Goal: Navigation & Orientation: Go to known website

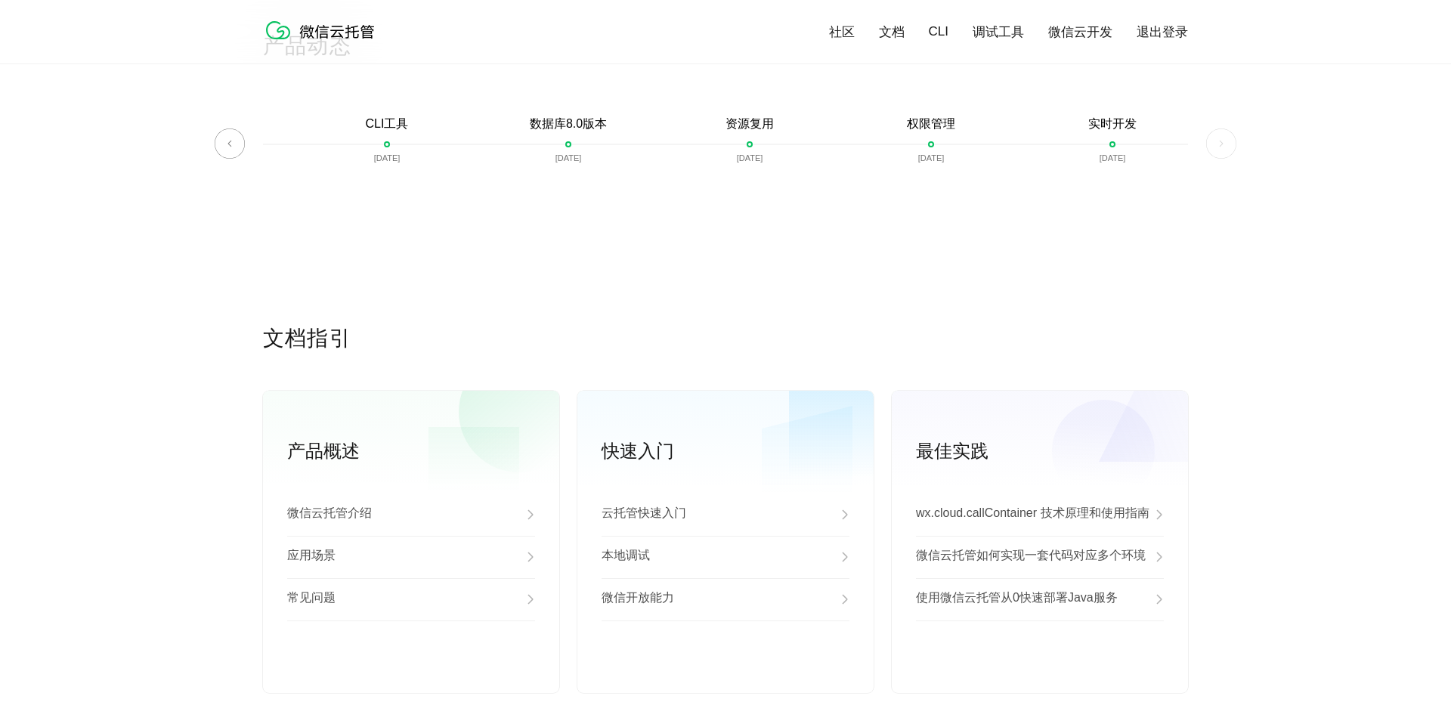
scroll to position [3708, 0]
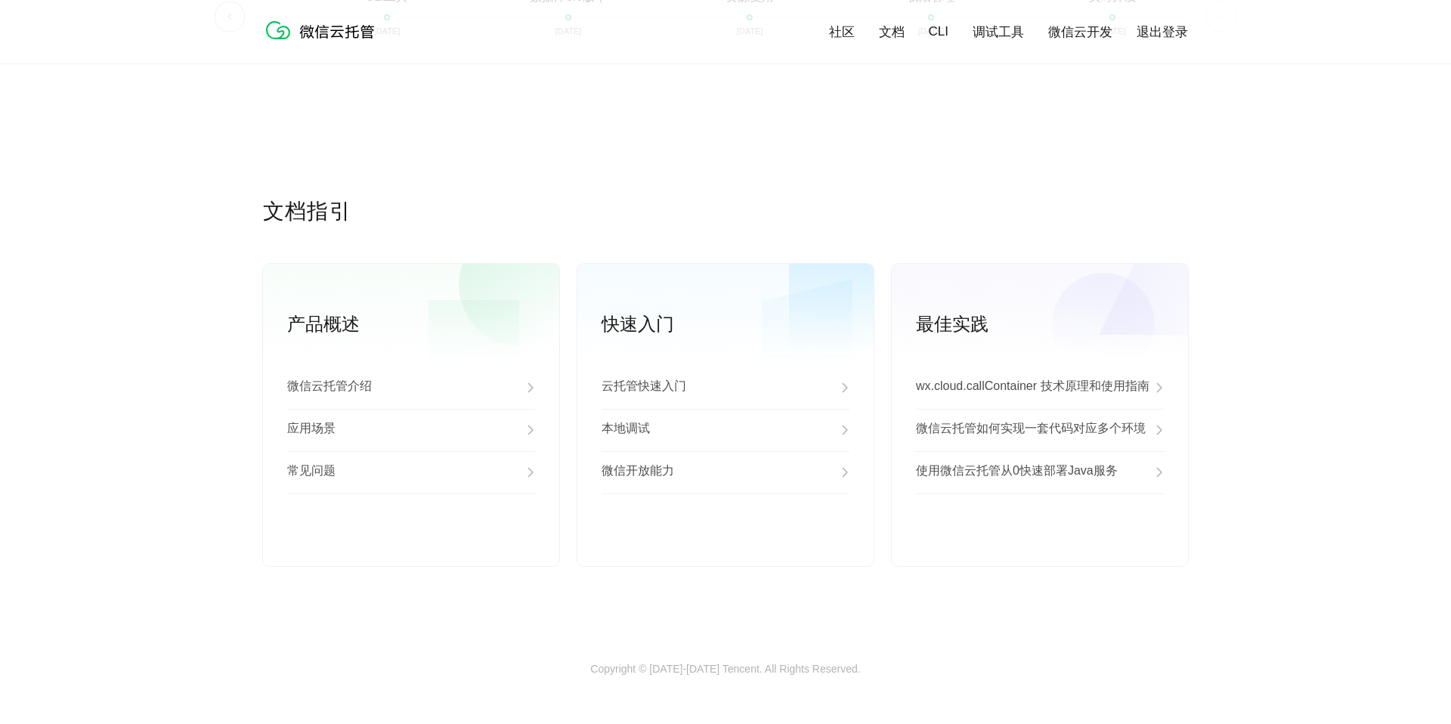
click at [939, 26] on link "CLI" at bounding box center [939, 31] width 20 height 15
click at [840, 26] on link "社区" at bounding box center [842, 31] width 26 height 17
click at [346, 32] on img at bounding box center [323, 30] width 121 height 30
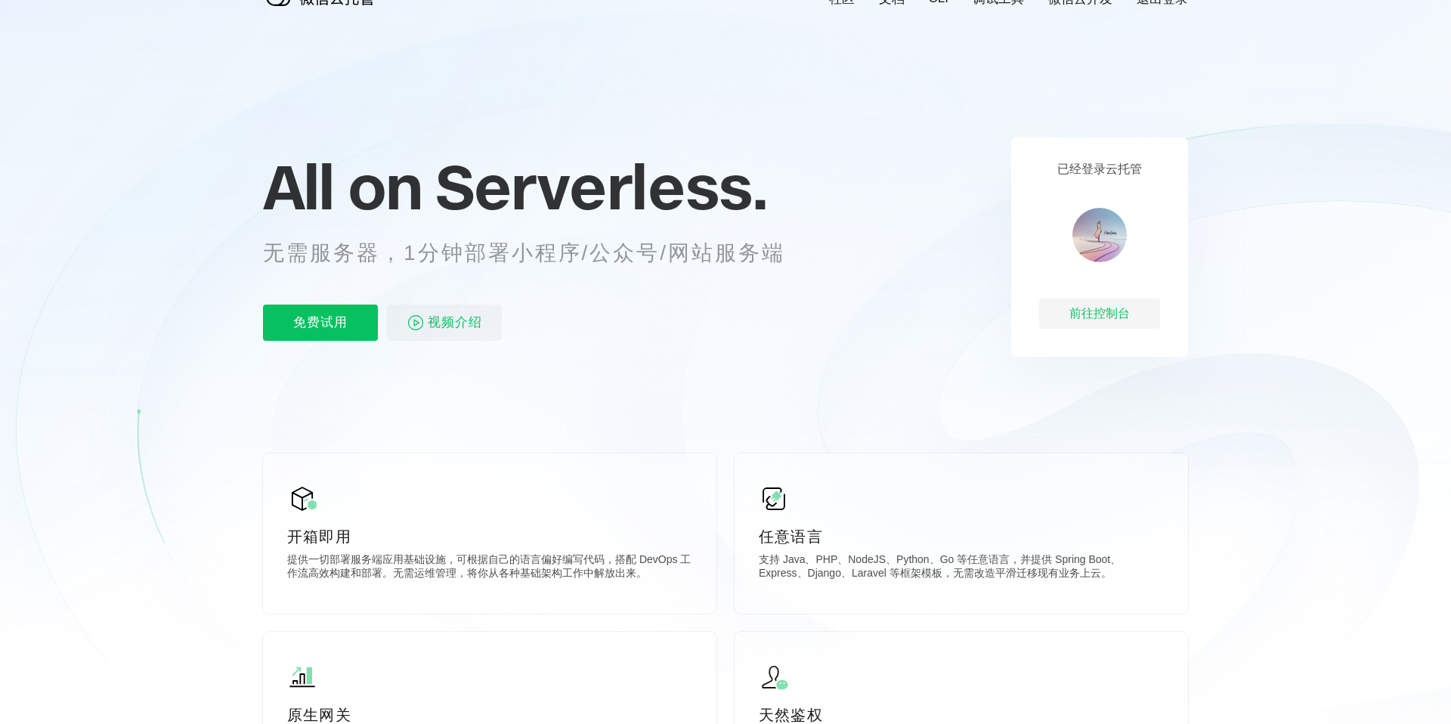
scroll to position [28, 0]
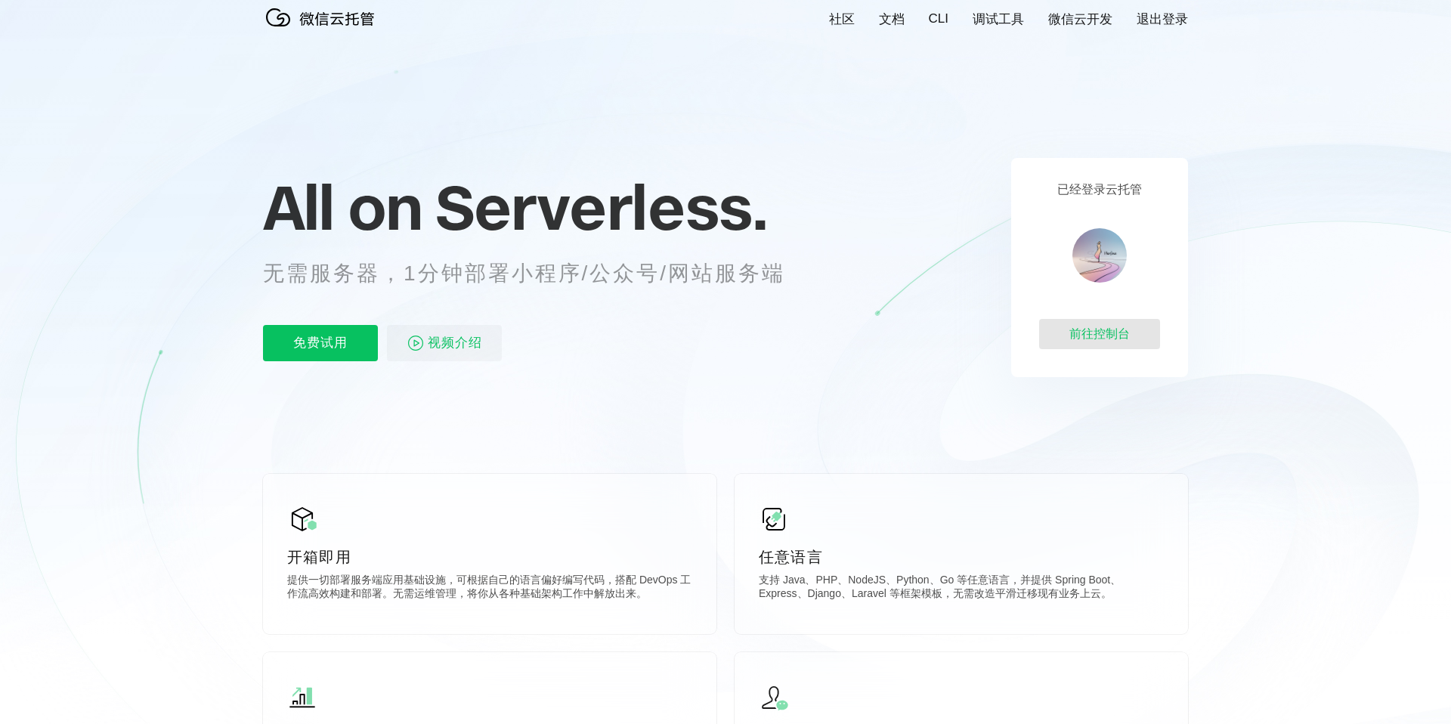
click at [1113, 341] on div "前往控制台" at bounding box center [1099, 334] width 121 height 30
